Goal: Use online tool/utility: Utilize a website feature to perform a specific function

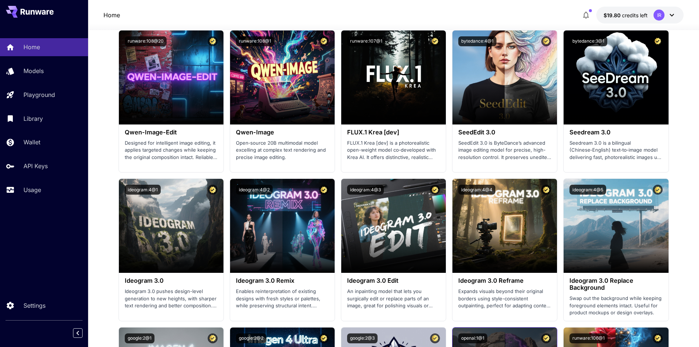
scroll to position [1028, 0]
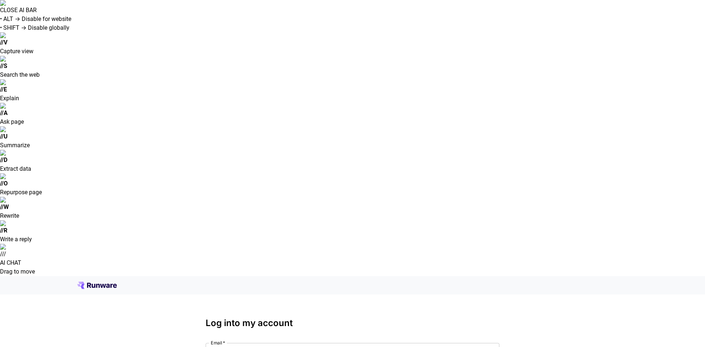
type input "**********"
